Goal: Information Seeking & Learning: Learn about a topic

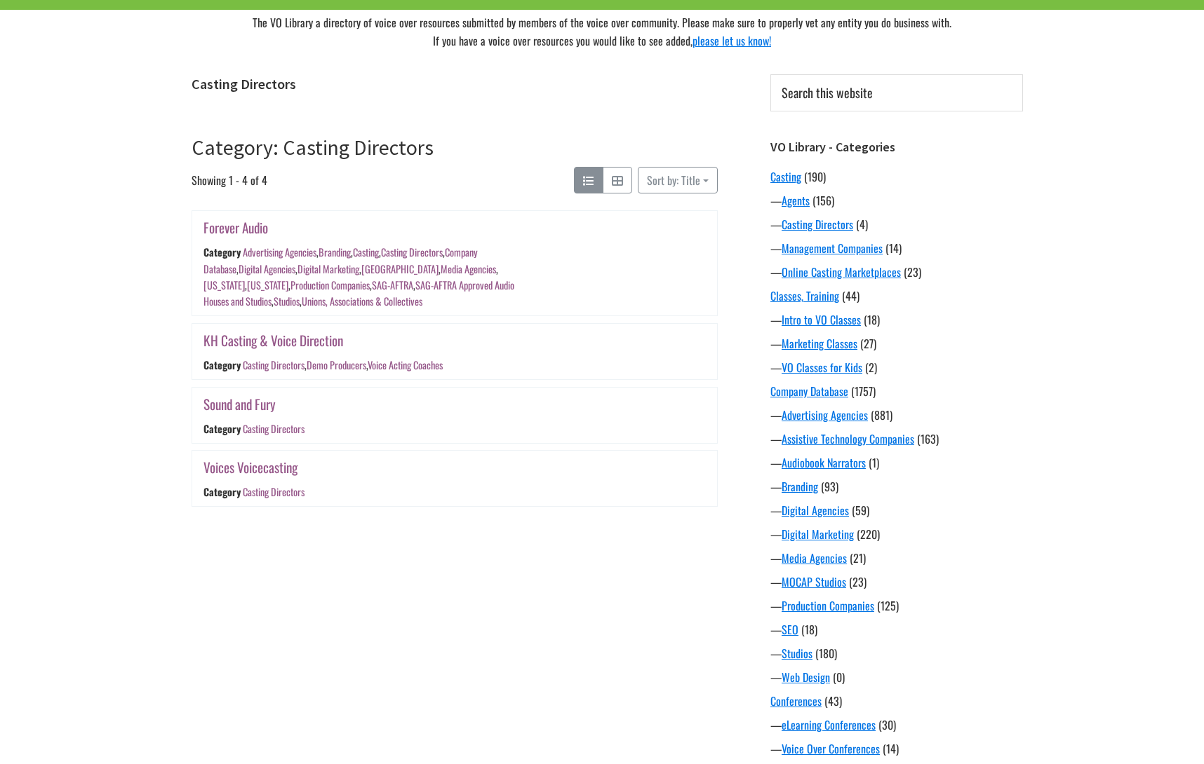
scroll to position [112, 0]
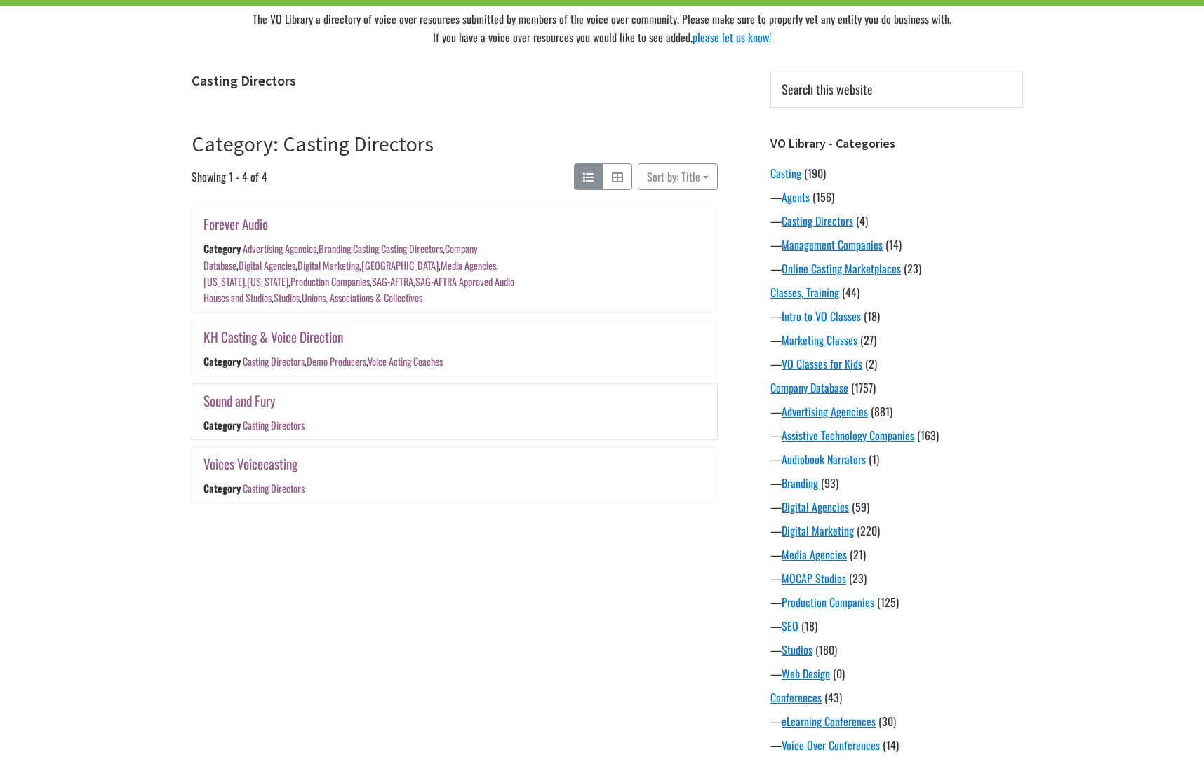
click at [237, 399] on link "Sound and Fury" at bounding box center [239, 401] width 72 height 20
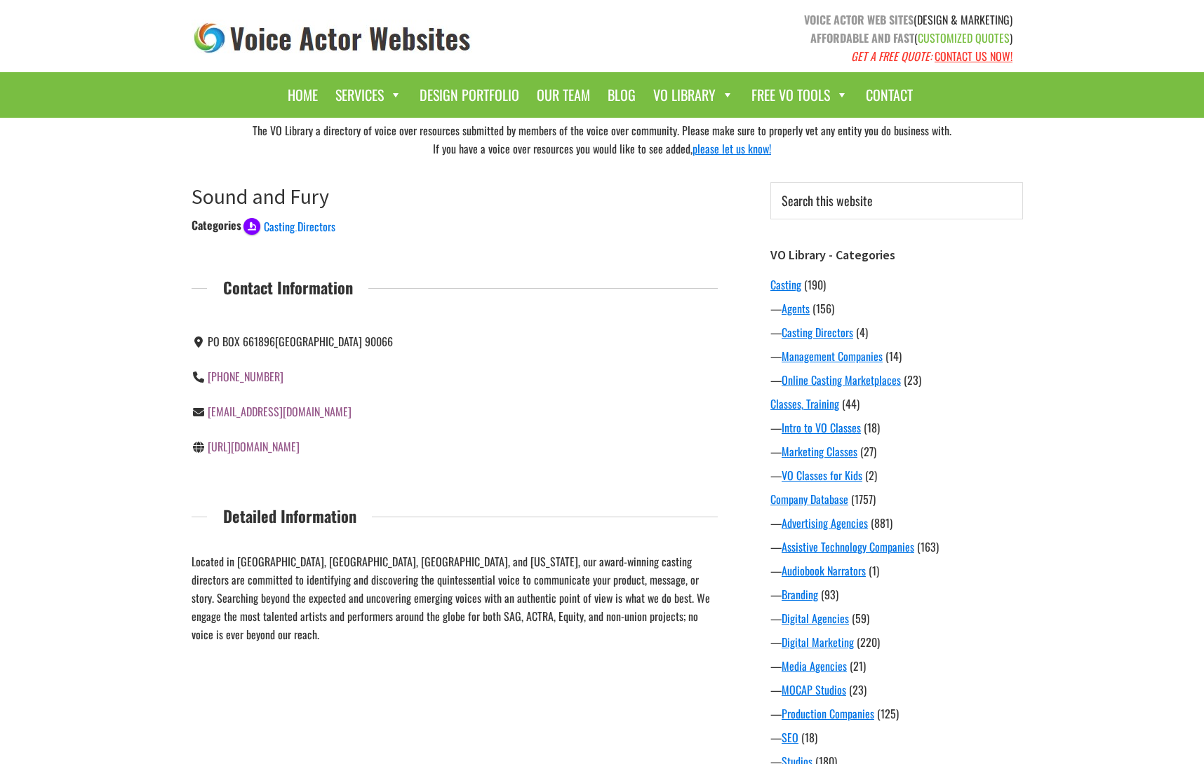
click at [297, 445] on link "https://www.soundandfurycasting.com/" at bounding box center [254, 446] width 92 height 17
click at [803, 383] on link "Online Casting Marketplaces" at bounding box center [840, 380] width 119 height 17
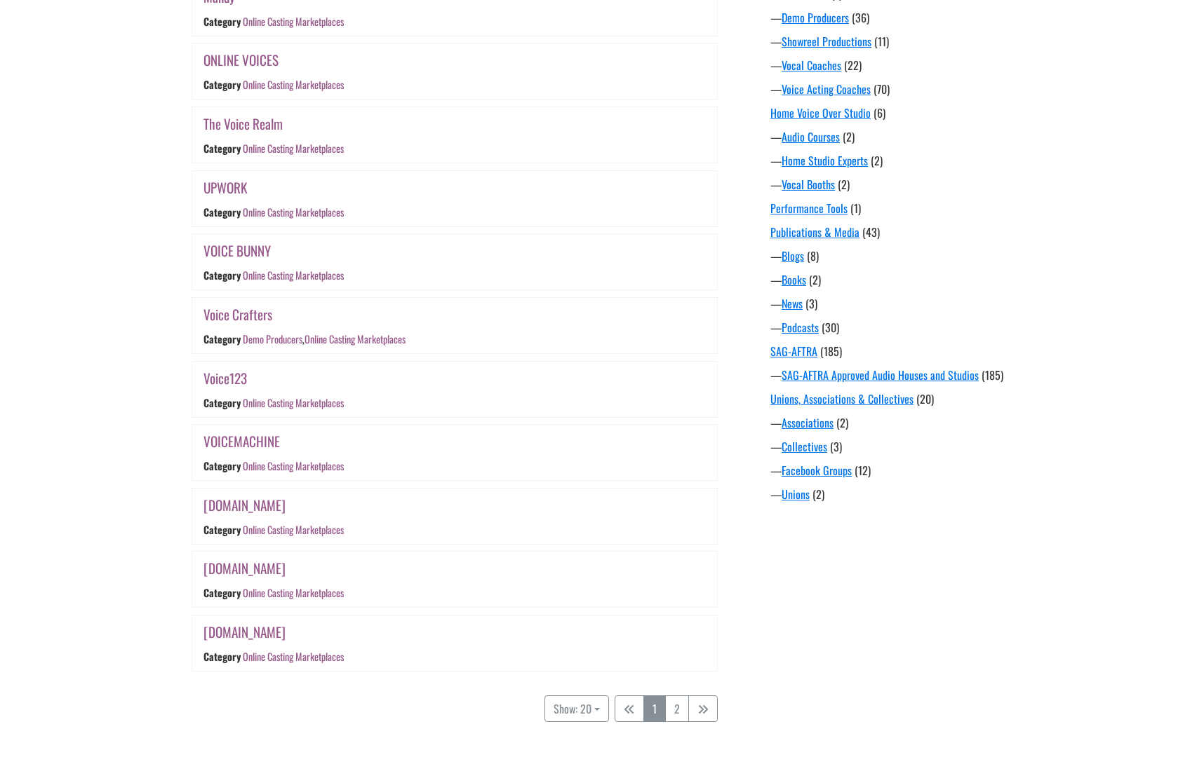
scroll to position [915, 0]
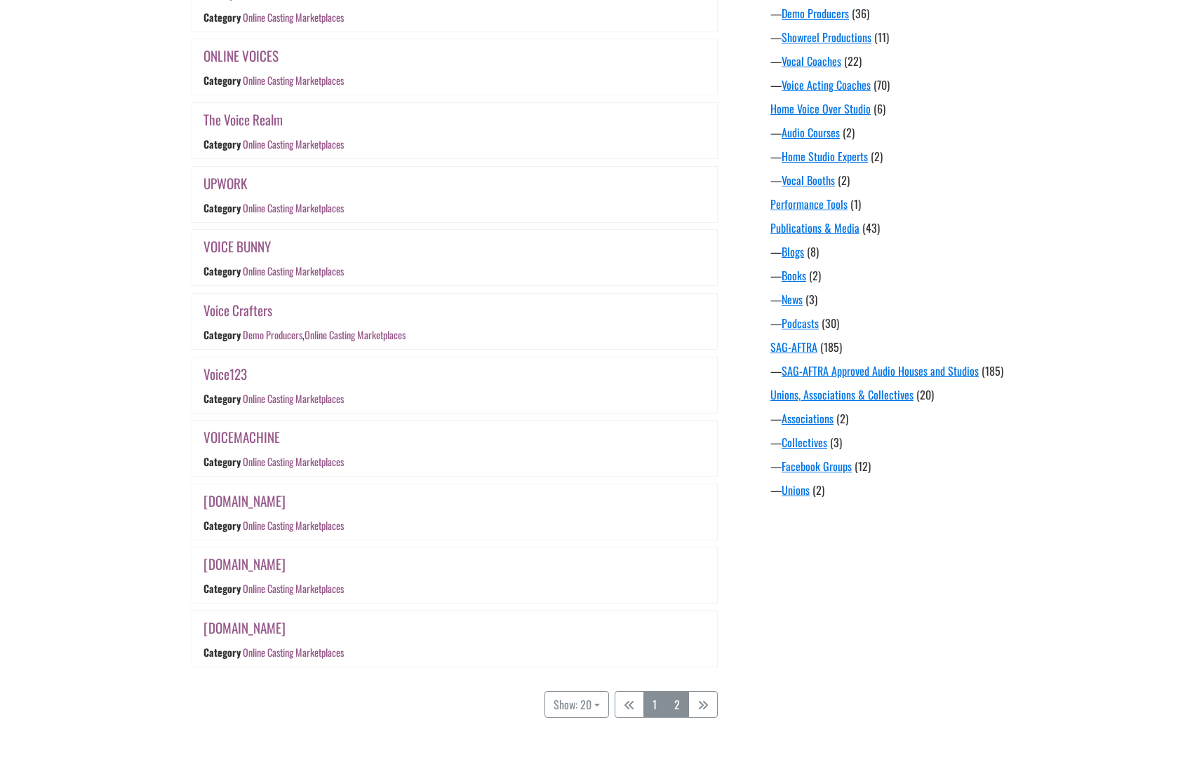
click at [675, 694] on link "2" at bounding box center [677, 705] width 24 height 27
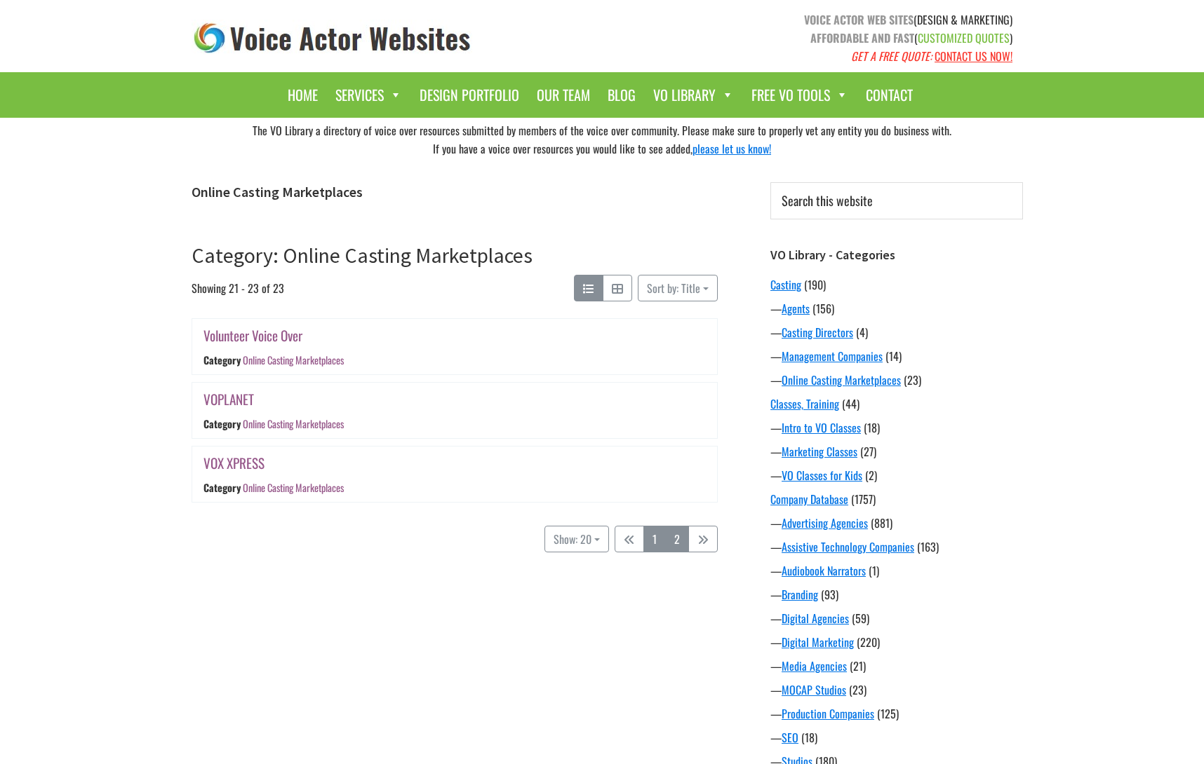
click at [659, 541] on link "1" at bounding box center [654, 539] width 22 height 27
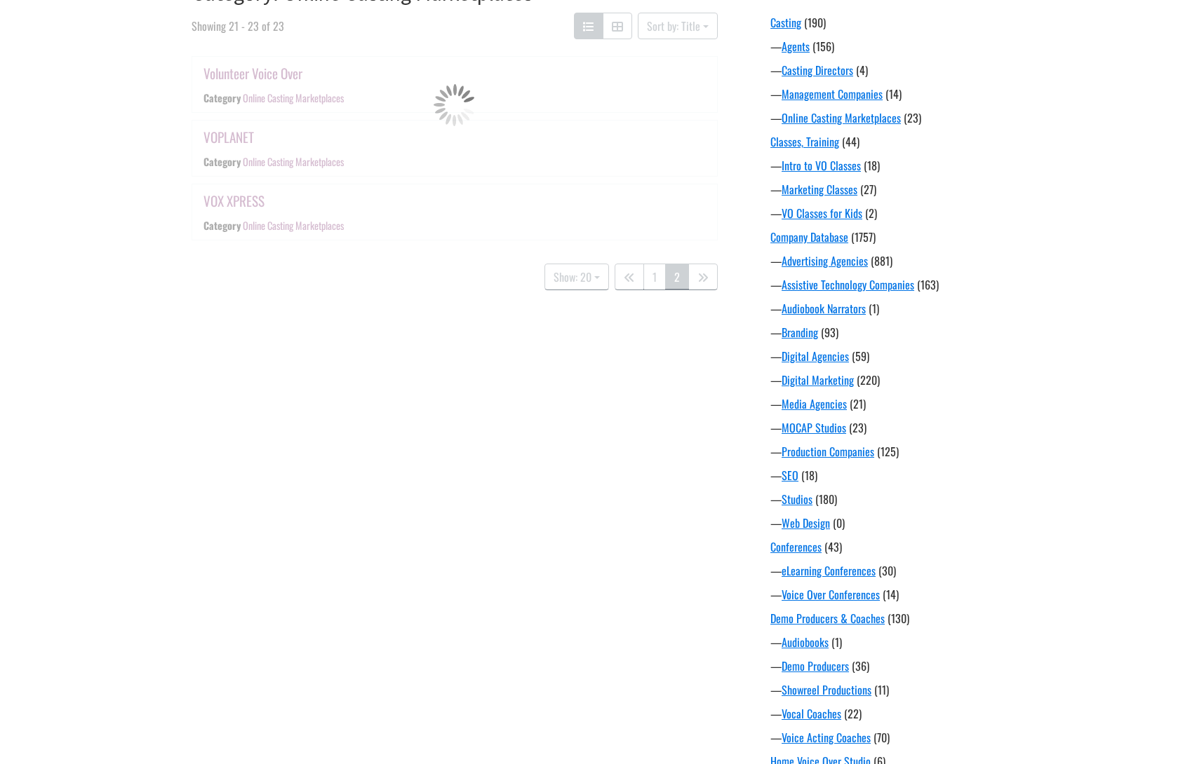
scroll to position [275, 0]
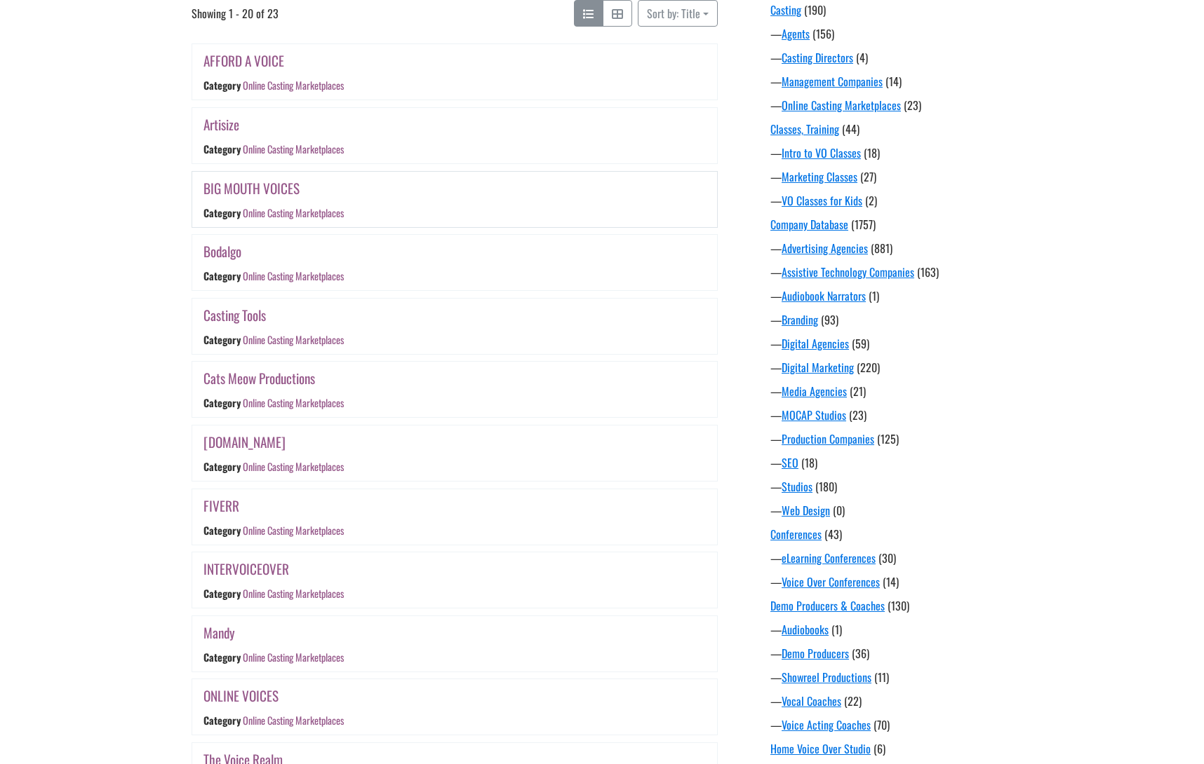
click at [262, 183] on link "BIG MOUTH VOICES" at bounding box center [251, 188] width 96 height 20
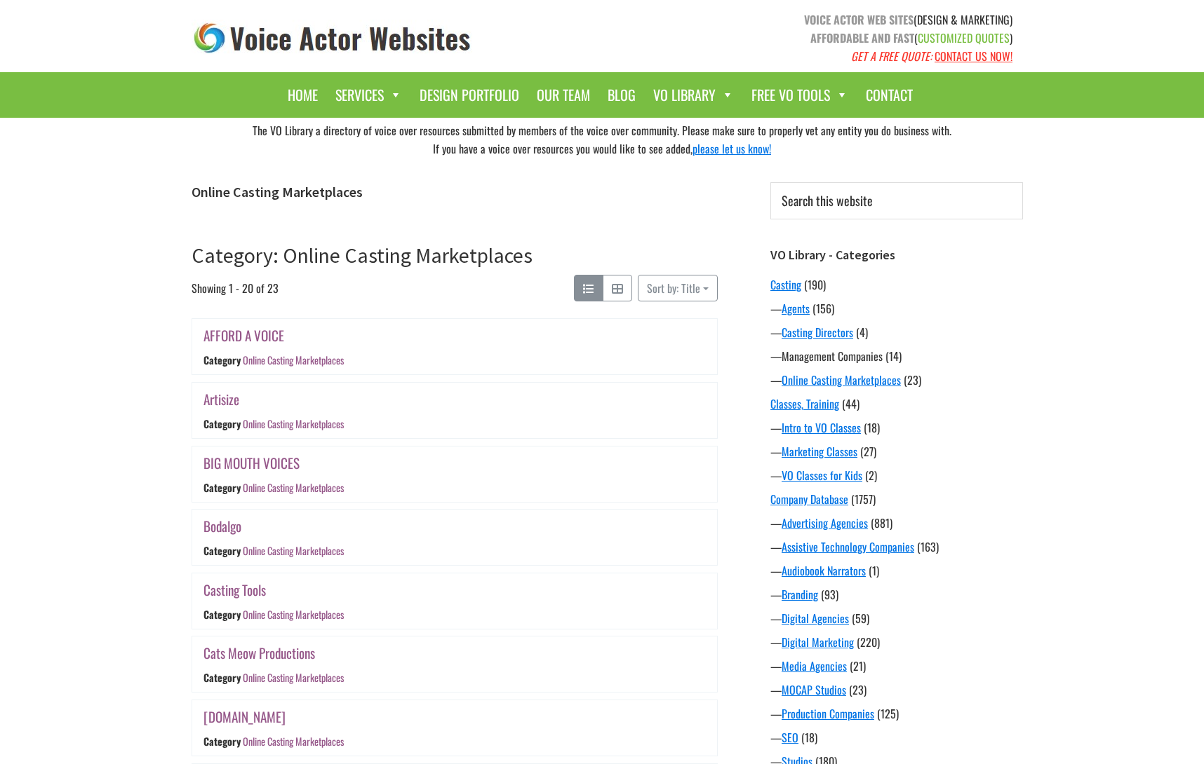
click at [833, 360] on link "Management Companies" at bounding box center [831, 356] width 101 height 17
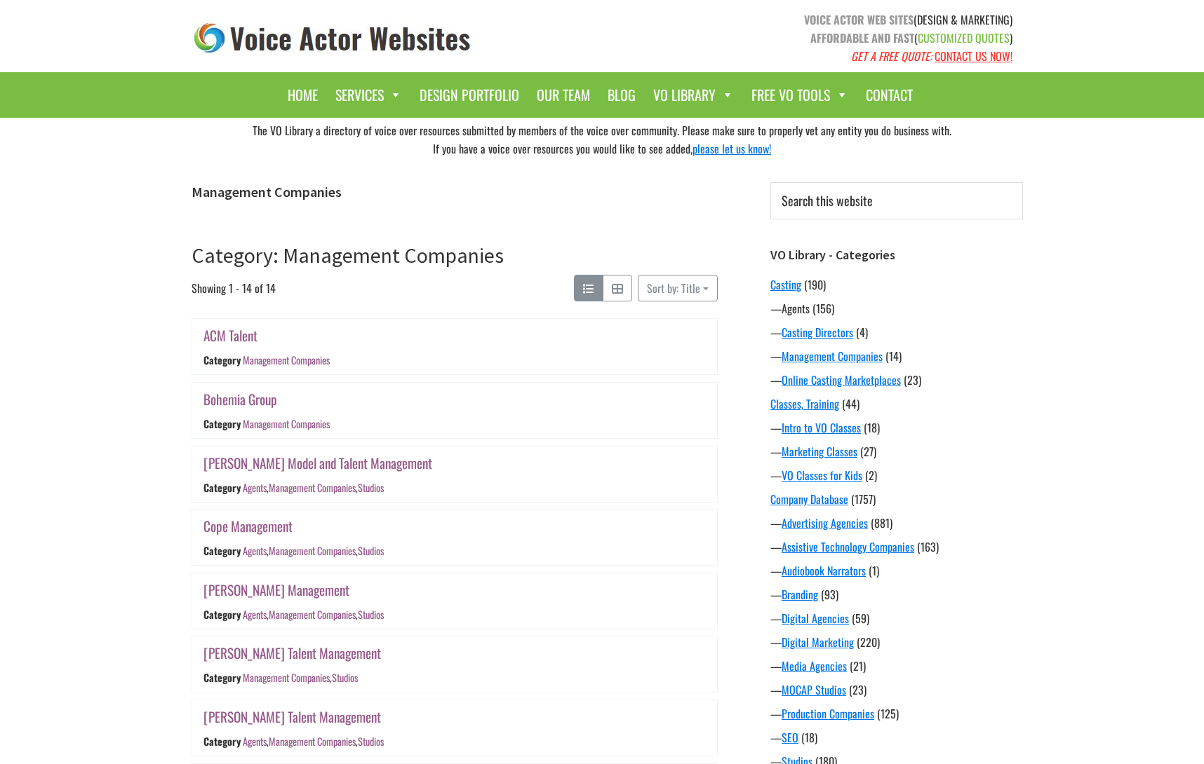
click at [799, 316] on link "Agents" at bounding box center [795, 308] width 28 height 17
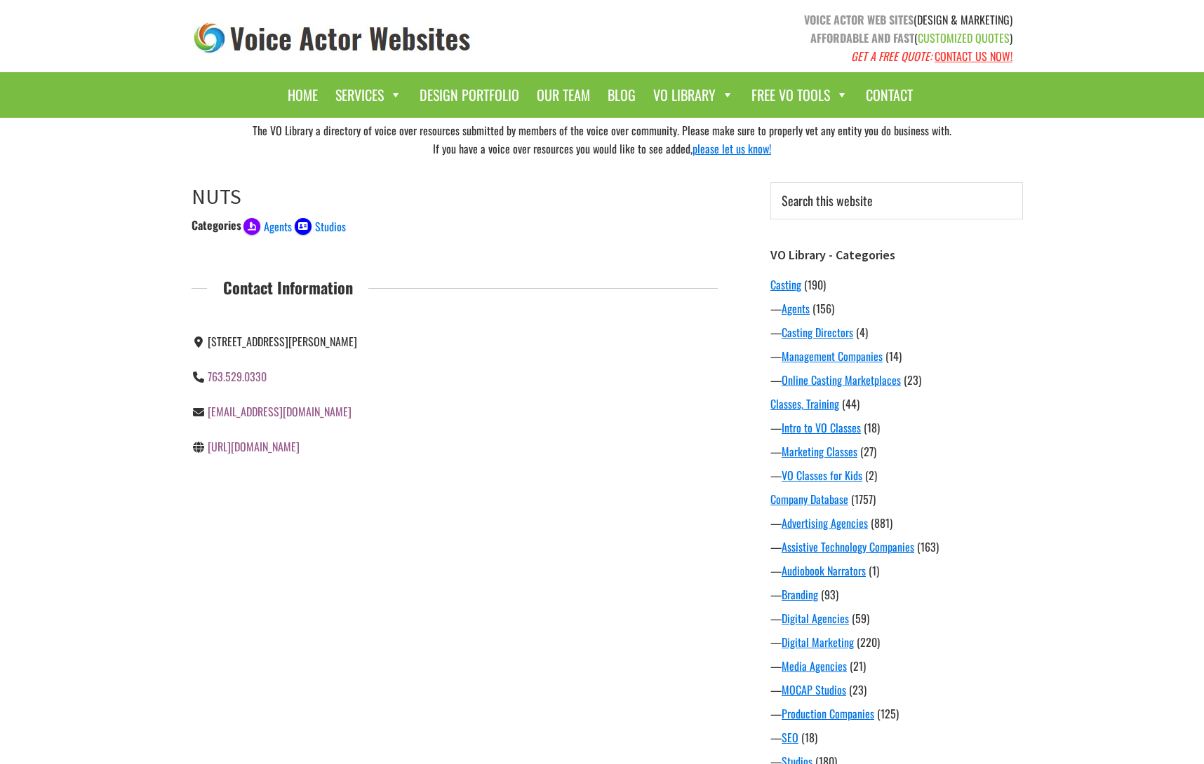
click at [271, 450] on link "http://www.nutsltd.com/" at bounding box center [254, 446] width 92 height 17
